Goal: Check status: Check status

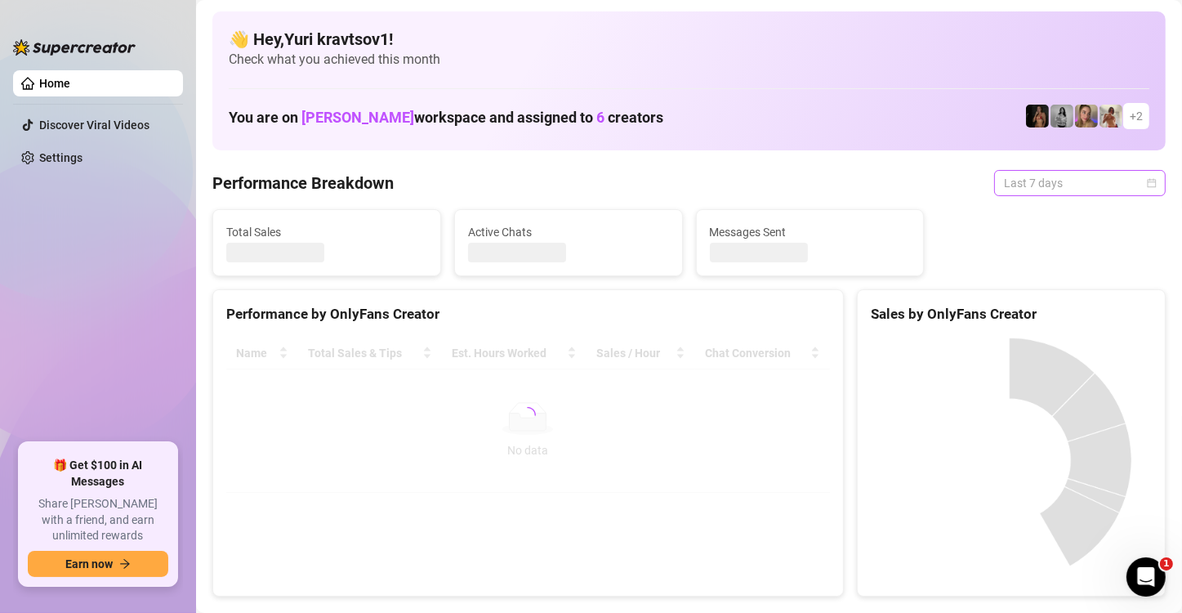
click at [1069, 186] on span "Last 7 days" at bounding box center [1080, 183] width 152 height 25
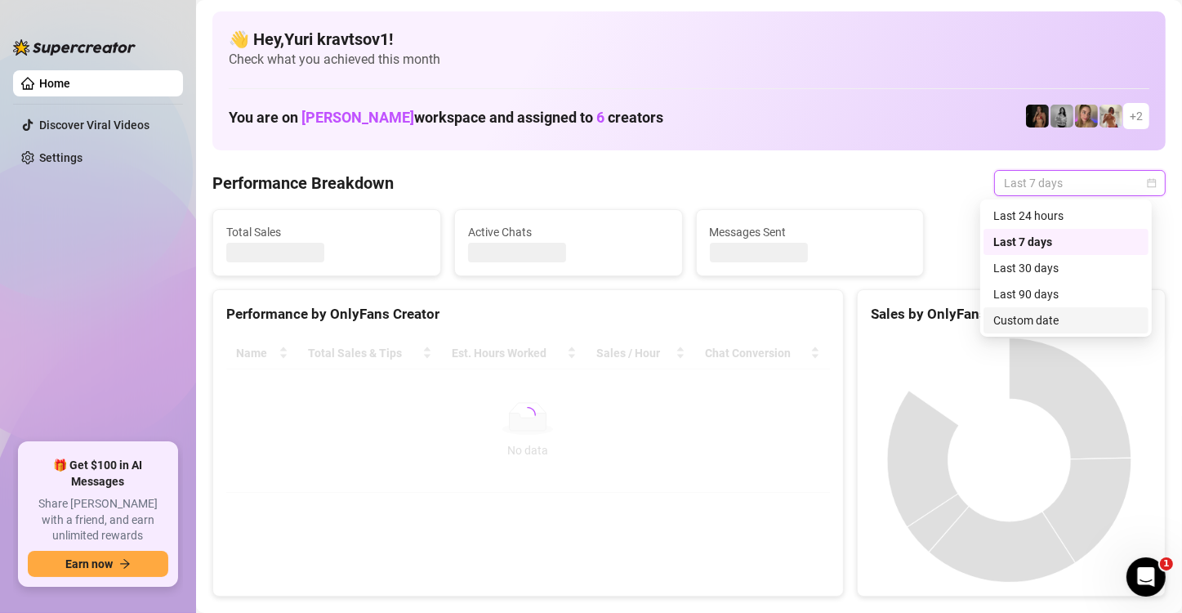
click at [1062, 317] on div "Custom date" at bounding box center [1065, 320] width 145 height 18
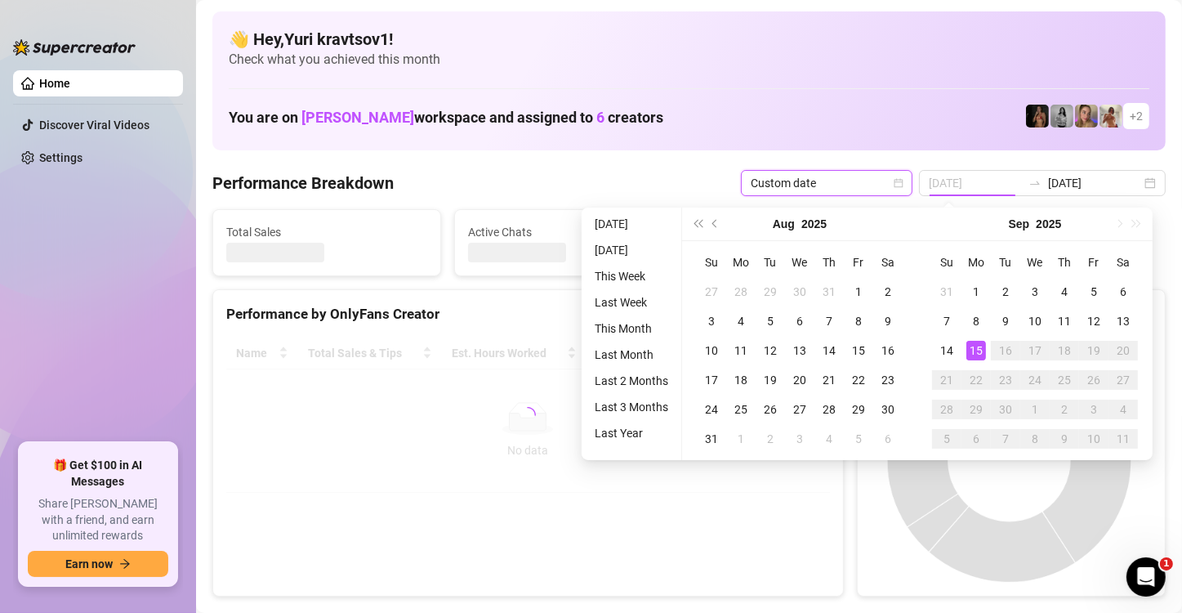
click at [981, 353] on div "15" at bounding box center [976, 351] width 20 height 20
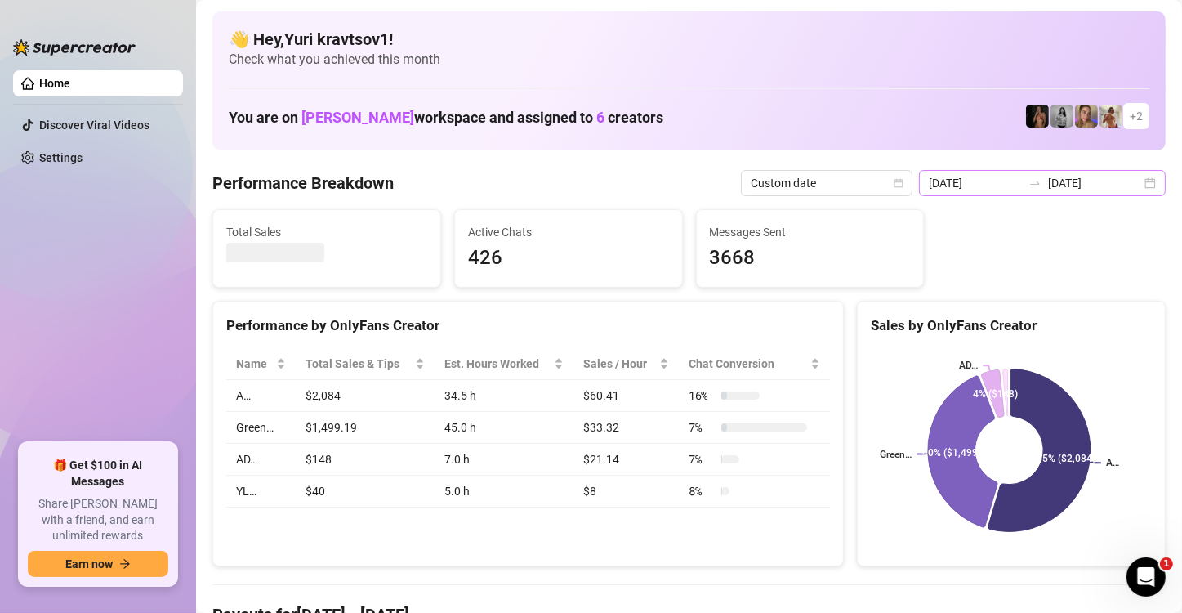
click at [1139, 185] on div "[DATE] [DATE]" at bounding box center [1042, 183] width 247 height 26
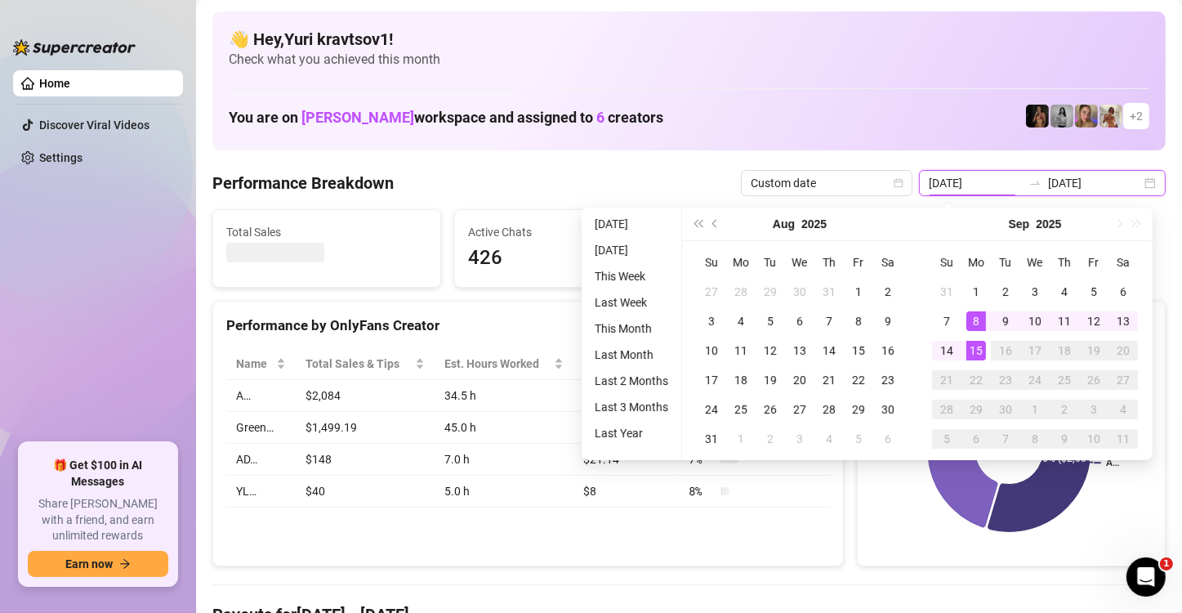
type input "[DATE]"
click at [974, 354] on div "15" at bounding box center [976, 351] width 20 height 20
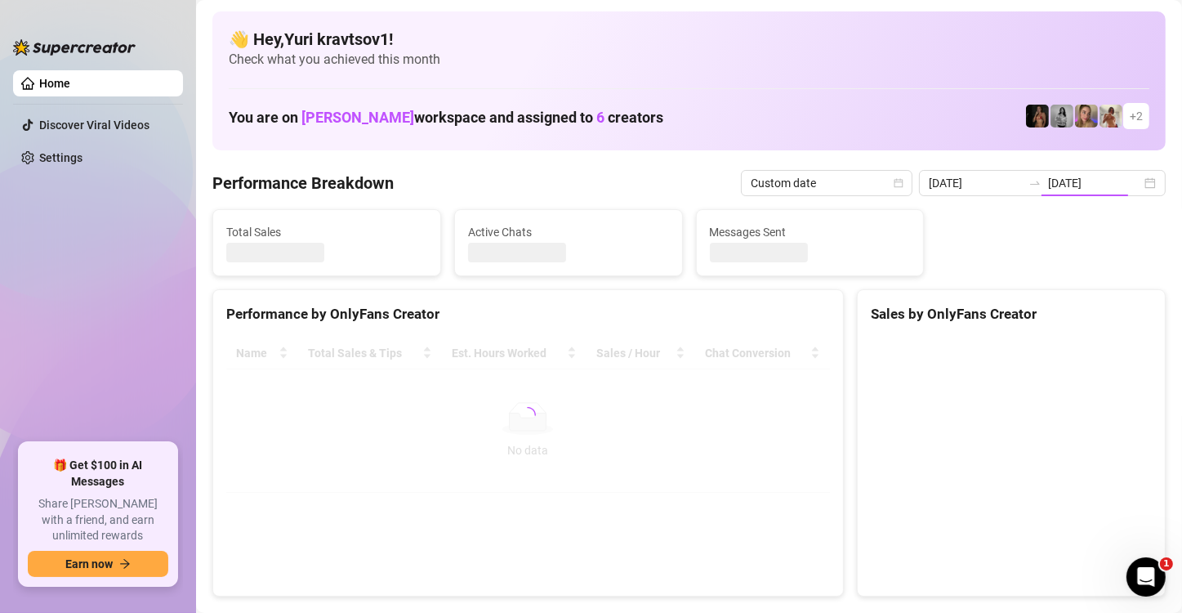
type input "[DATE]"
